Goal: Information Seeking & Learning: Find specific fact

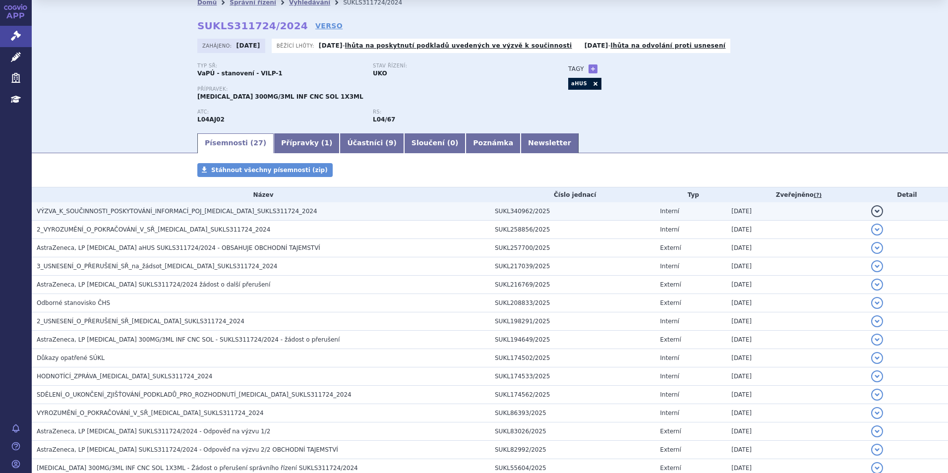
scroll to position [50, 0]
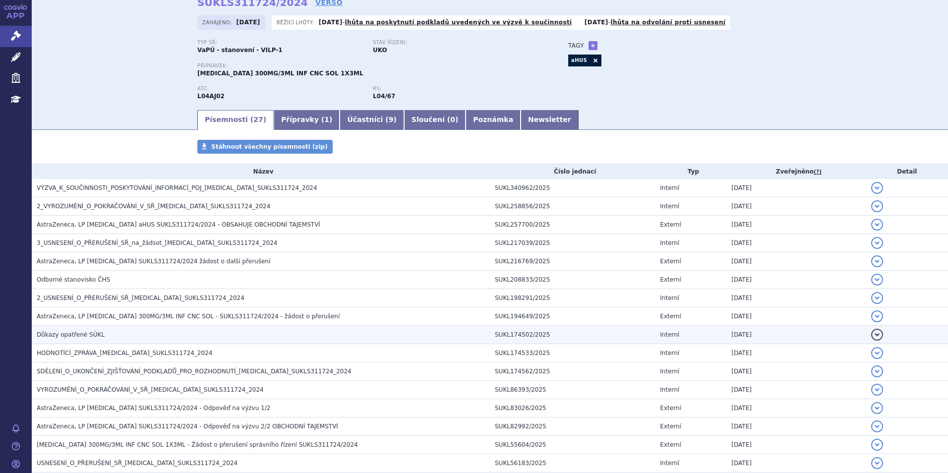
click at [133, 329] on td "Důkazy opatřené SÚKL" at bounding box center [261, 335] width 458 height 18
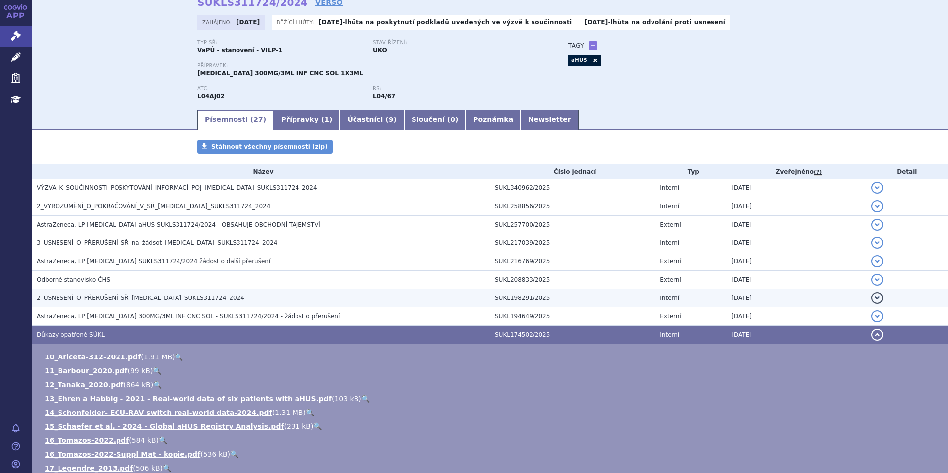
click at [131, 298] on span "2_USNESENÍ_O_PŘERUŠENÍ_SŘ_[MEDICAL_DATA]_SUKLS311724_2024" at bounding box center [141, 297] width 208 height 7
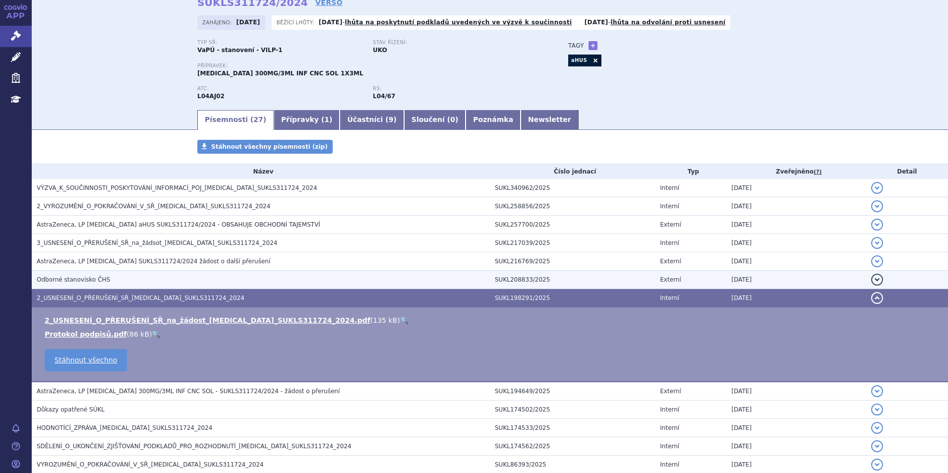
click at [131, 279] on h3 "Odborné stanovisko ČHS" at bounding box center [263, 280] width 453 height 10
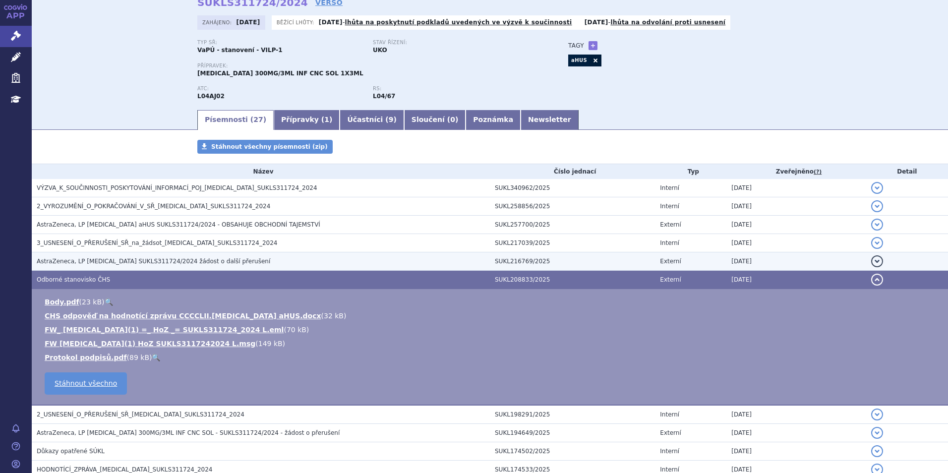
click at [134, 254] on td "AstraZeneca, LP [MEDICAL_DATA] SUKLS311724/2024 žádost o další přerušení" at bounding box center [261, 261] width 458 height 18
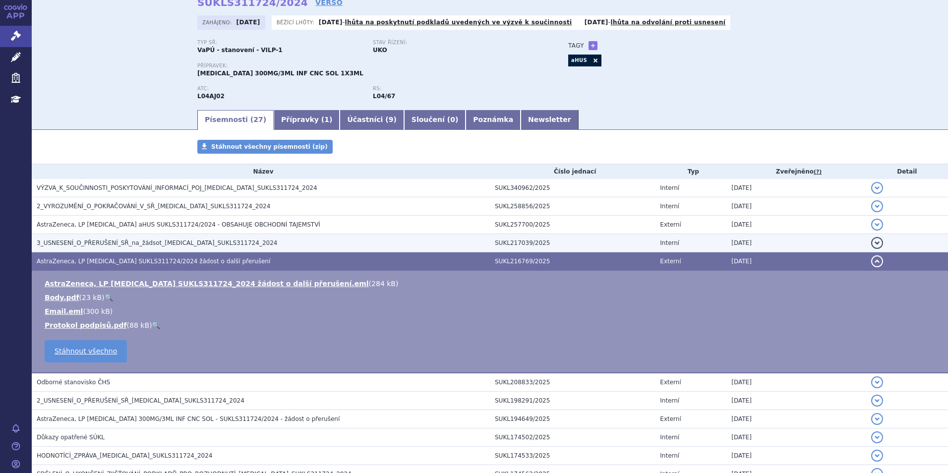
click at [132, 241] on span "3_USNESENÍ_O_PŘERUŠENÍ_SŘ_na_žádsot_[MEDICAL_DATA]_SUKLS311724_2024" at bounding box center [157, 242] width 240 height 7
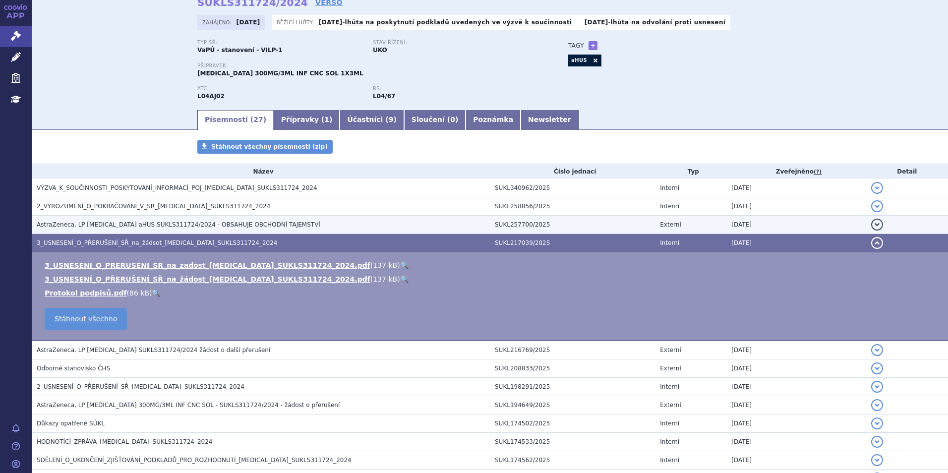
click at [134, 223] on span "AstraZeneca, LP [MEDICAL_DATA] aHUS SUKLS311724/2024 - OBSAHUJE OBCHODNÍ TAJEMS…" at bounding box center [179, 224] width 284 height 7
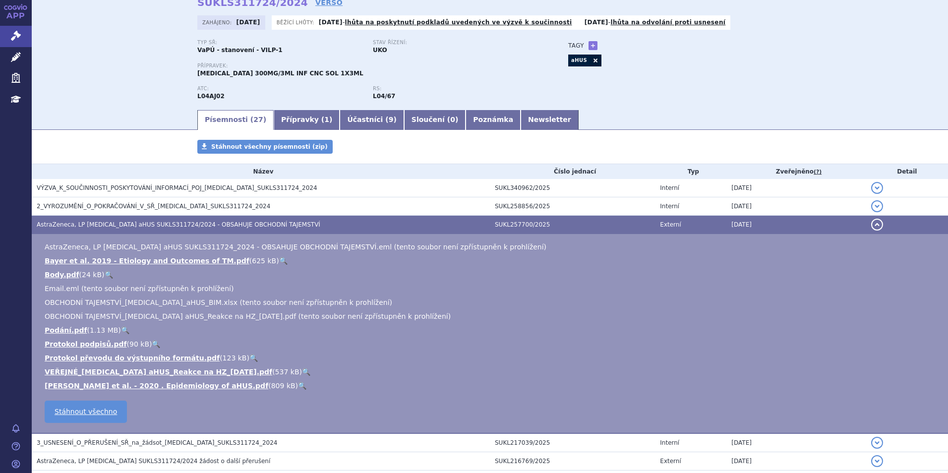
click at [302, 373] on link "🔍" at bounding box center [306, 372] width 8 height 8
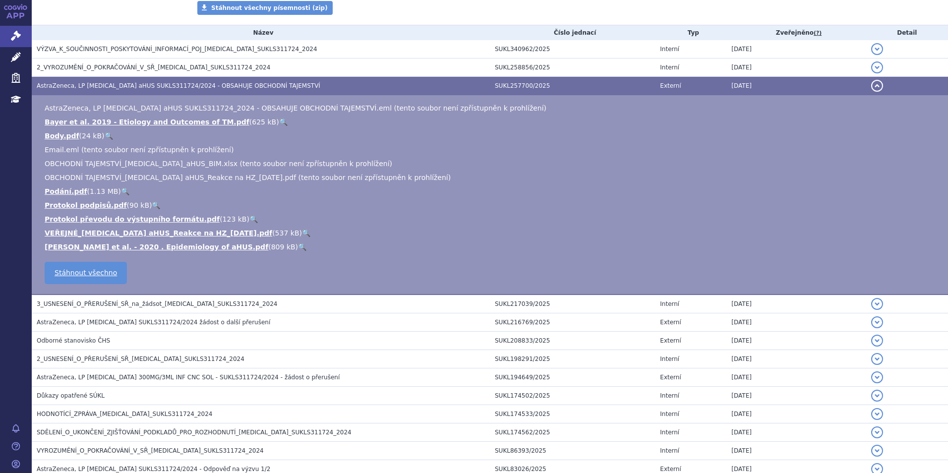
scroll to position [163, 0]
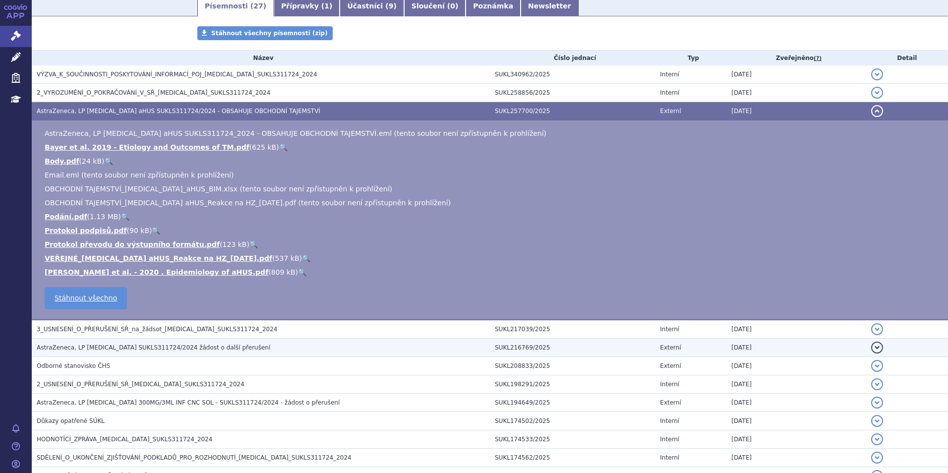
click at [213, 346] on span "AstraZeneca, LP [MEDICAL_DATA] SUKLS311724/2024 žádost o další přerušení" at bounding box center [153, 347] width 233 height 7
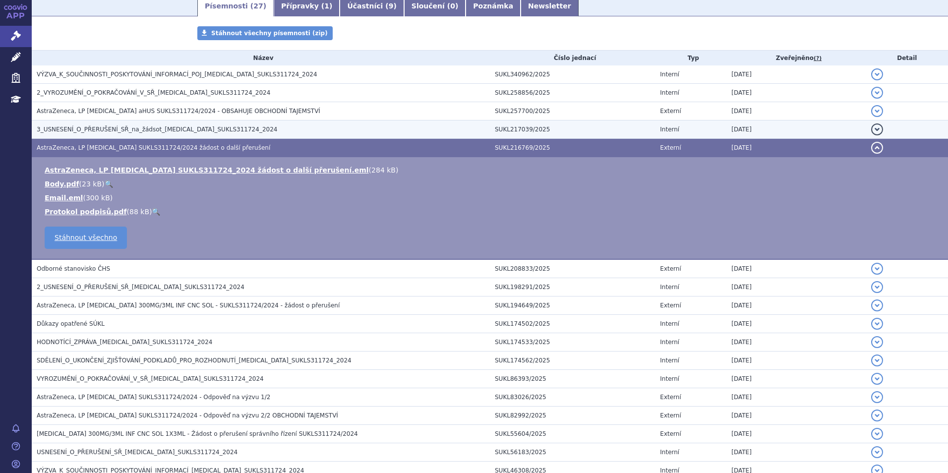
click at [151, 128] on span "3_USNESENÍ_O_PŘERUŠENÍ_SŘ_na_žádsot_[MEDICAL_DATA]_SUKLS311724_2024" at bounding box center [157, 129] width 240 height 7
